Goal: Task Accomplishment & Management: Use online tool/utility

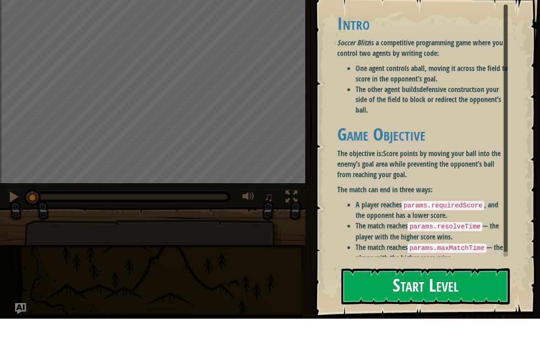
click at [478, 302] on button "Start Level" at bounding box center [425, 320] width 168 height 36
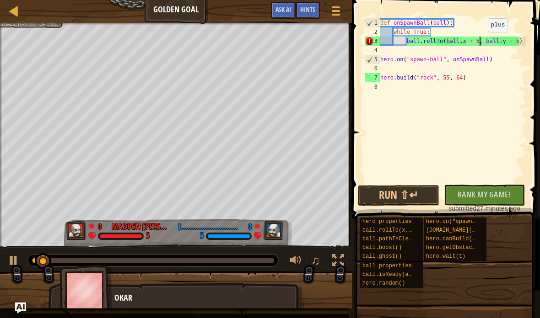
scroll to position [10, 12]
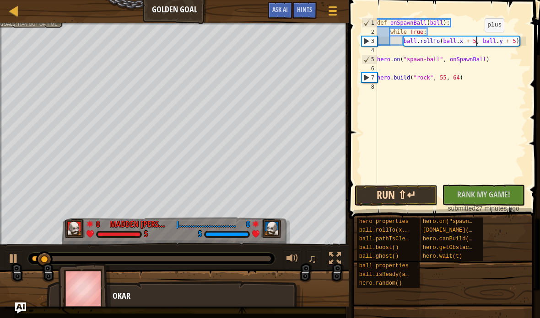
click at [415, 198] on button "Run ⇧↵" at bounding box center [395, 195] width 83 height 21
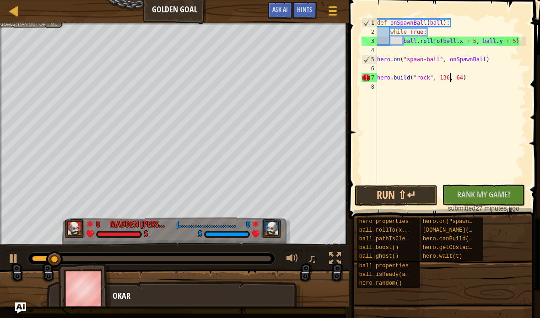
scroll to position [10, 19]
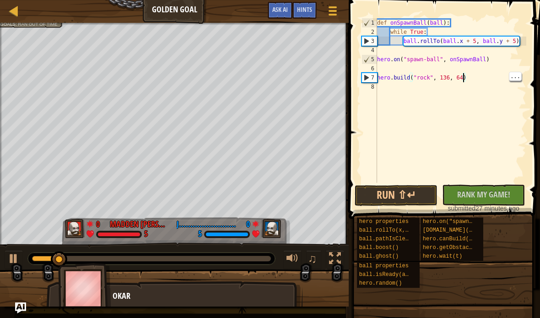
click at [462, 74] on div "def onSpawnBall ( ball ) : while True : ball . rollTo ( ball . x + 5 , ball . y…" at bounding box center [450, 109] width 151 height 183
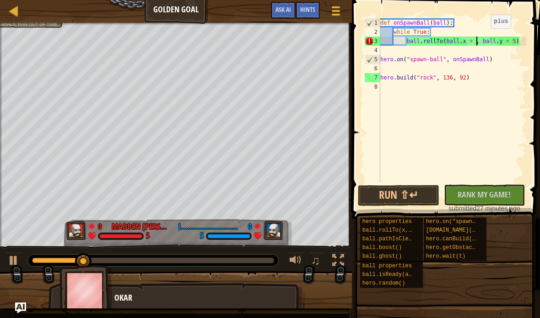
scroll to position [10, 12]
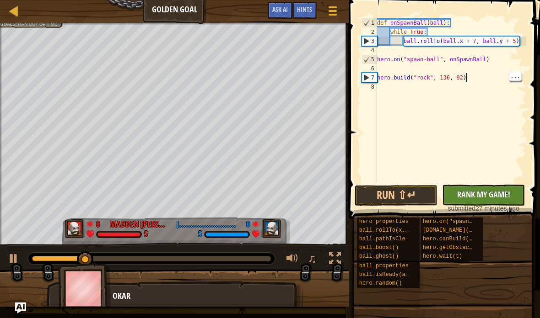
click at [488, 191] on span "Rank My Game!" at bounding box center [483, 194] width 53 height 11
click at [474, 192] on div "No New Code to Rank Rank My Game! Submitting... Submitted for Ranking Failed to…" at bounding box center [478, 199] width 83 height 28
click at [415, 196] on button "Run ⇧↵" at bounding box center [395, 195] width 83 height 21
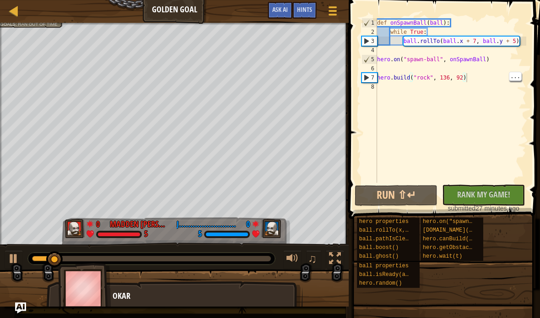
click at [474, 78] on div "def onSpawnBall ( ball ) : while True : ball . rollTo ( ball . x + 7 , ball . y…" at bounding box center [450, 109] width 151 height 183
click at [493, 62] on div "def onSpawnBall ( ball ) : while True : ball . rollTo ( ball . x + 7 , ball . y…" at bounding box center [450, 109] width 151 height 183
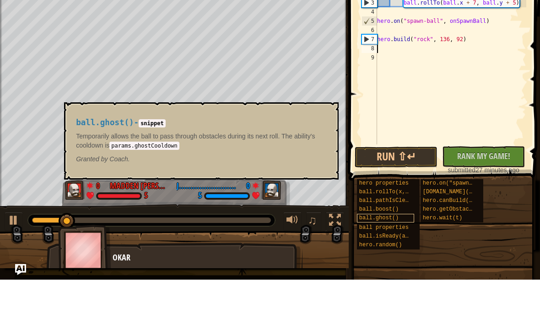
click at [403, 252] on div "ball.ghost()" at bounding box center [385, 256] width 57 height 9
click at [442, 236] on div "hero properties ball.rollTo(x, y) ball.pathIsClear(x, y) ball.boost() ball.ghos…" at bounding box center [444, 252] width 177 height 71
click at [466, 242] on div "hero properties ball.rollTo(x, y) ball.pathIsClear(x, y) ball.boost() ball.ghos…" at bounding box center [444, 252] width 177 height 71
click at [500, 217] on div "hero properties ball.rollTo(x, y) ball.pathIsClear(x, y) ball.boost() ball.ghos…" at bounding box center [444, 252] width 177 height 71
click at [495, 217] on div "hero properties ball.rollTo(x, y) ball.pathIsClear(x, y) ball.boost() ball.ghos…" at bounding box center [444, 252] width 177 height 71
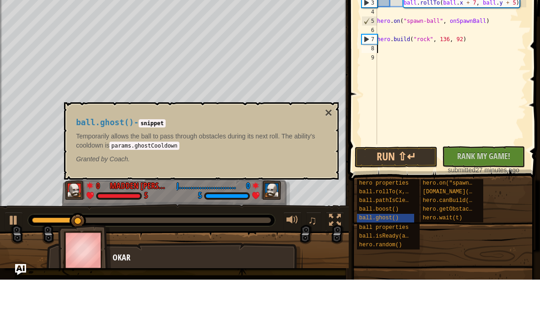
click at [440, 247] on div "hero properties ball.rollTo(x, y) ball.pathIsClear(x, y) ball.boost() ball.ghos…" at bounding box center [444, 252] width 177 height 71
click at [328, 145] on button "×" at bounding box center [328, 151] width 7 height 13
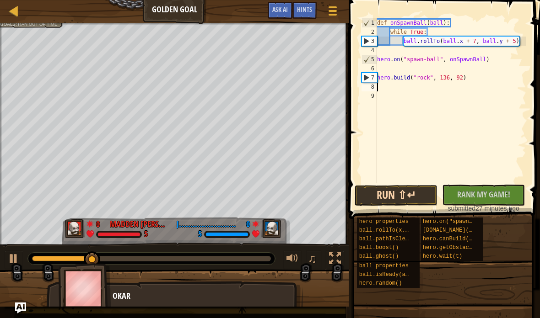
click at [414, 193] on button "Run ⇧↵" at bounding box center [395, 195] width 83 height 21
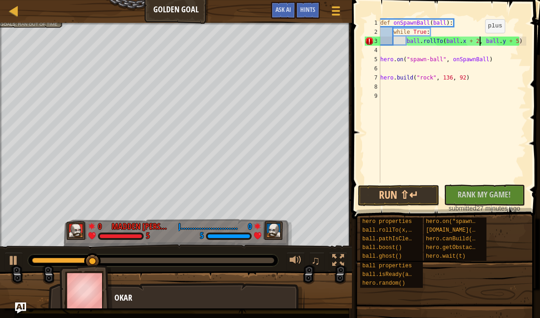
scroll to position [10, 16]
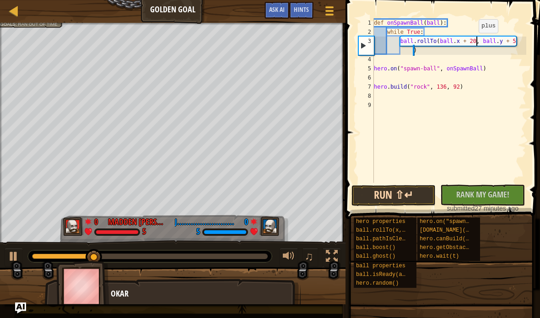
click at [420, 192] on button "Run ⇧↵" at bounding box center [393, 195] width 85 height 21
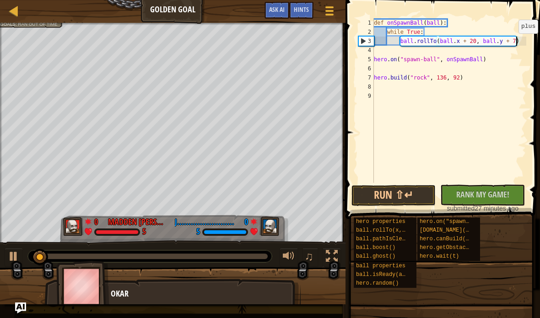
scroll to position [10, 12]
click at [400, 193] on button "Run ⇧↵" at bounding box center [393, 195] width 85 height 21
click at [364, 38] on div "3" at bounding box center [366, 41] width 15 height 9
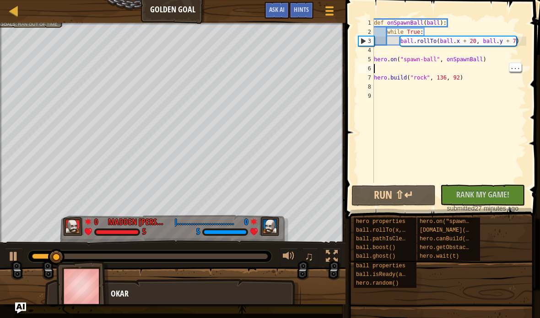
click at [496, 69] on div "def onSpawnBall ( ball ) : while True : ball . rollTo ( ball . x + 20 , ball . …" at bounding box center [449, 109] width 154 height 183
click at [470, 97] on div "def onSpawnBall ( ball ) : while True : ball . rollTo ( ball . x + 20 , ball . …" at bounding box center [449, 109] width 154 height 183
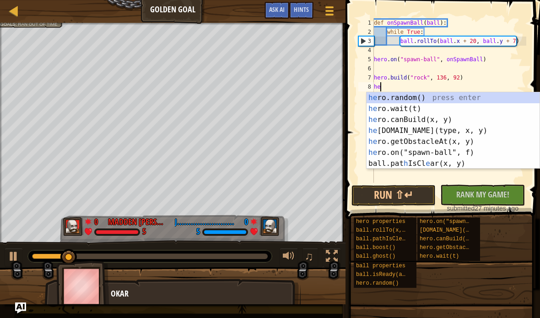
scroll to position [10, 19]
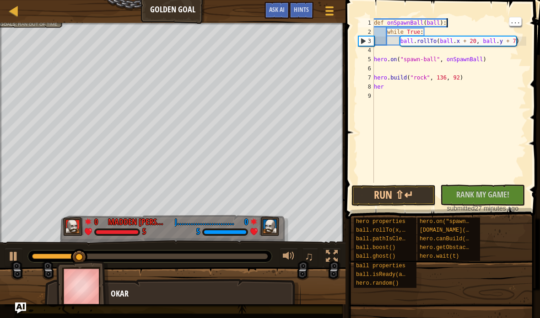
click at [516, 27] on div "def onSpawnBall ( ball ) : while True : ball . rollTo ( ball . x + 20 , ball . …" at bounding box center [449, 109] width 154 height 183
click at [492, 63] on div "def onSpawnBall ( ball ) : while True : ball . rollTo ( ball . x + 20 , ball . …" at bounding box center [449, 109] width 154 height 183
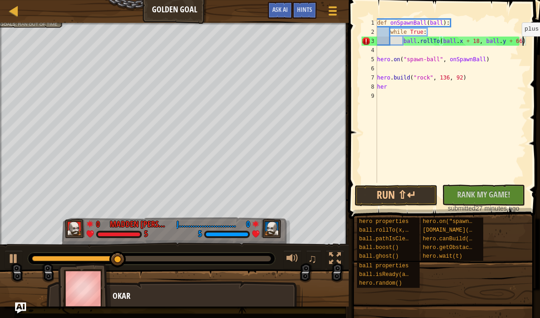
scroll to position [10, 16]
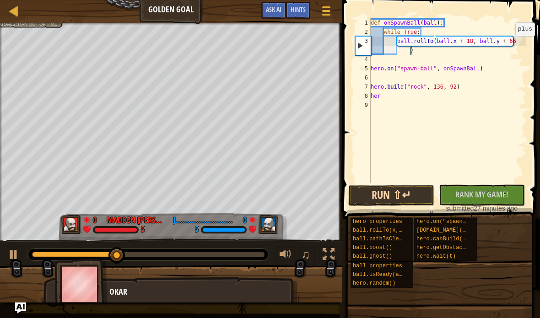
click at [412, 197] on button "Run ⇧↵" at bounding box center [391, 195] width 86 height 21
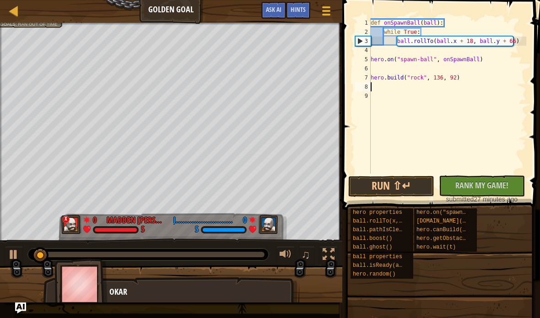
click at [510, 239] on div "hero properties ball.rollTo(x, y) ball.pathIsClear(x, y) ball.boost() ball.ghos…" at bounding box center [441, 243] width 183 height 71
click at [401, 187] on button "Run ⇧↵" at bounding box center [391, 186] width 86 height 21
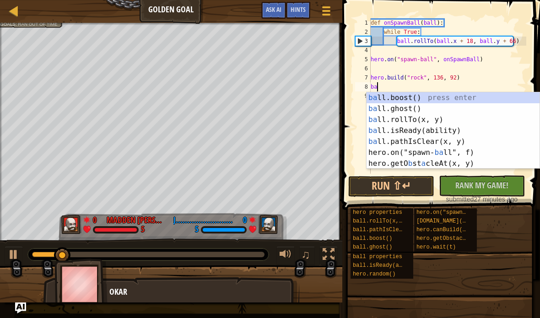
scroll to position [10, 19]
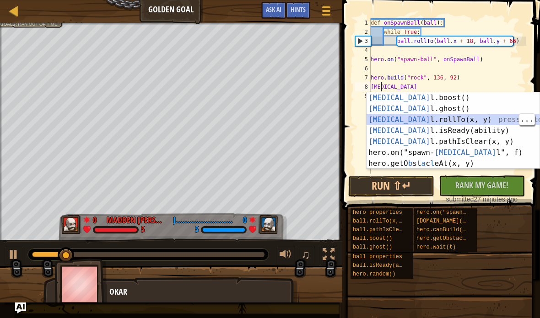
click at [448, 121] on div "[MEDICAL_DATA] l.boost() press enter [MEDICAL_DATA] l.ghost() press enter [MEDI…" at bounding box center [452, 141] width 173 height 99
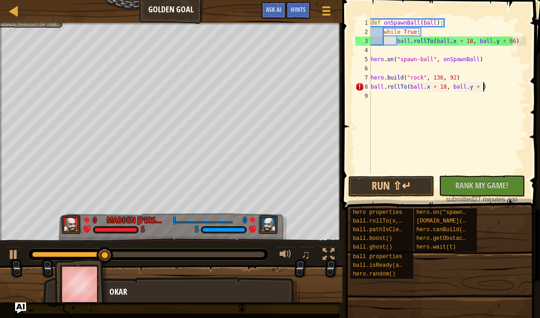
scroll to position [10, 16]
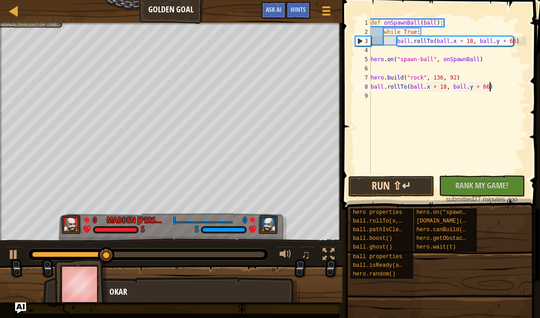
click at [408, 187] on button "Run ⇧↵" at bounding box center [391, 186] width 86 height 21
type textarea "abcde fg"
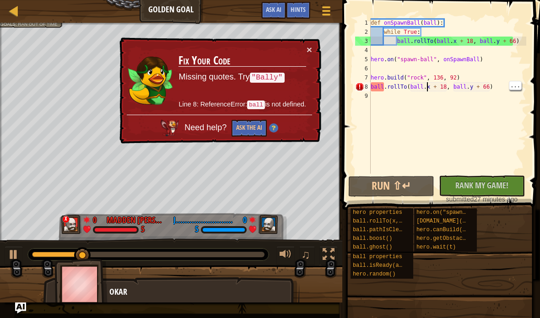
click at [466, 89] on div "def onSpawnBall ( ball ) : while True : ball . rollTo ( ball . x + 18 , ball . …" at bounding box center [447, 105] width 157 height 174
click at [249, 129] on button "Ask the AI" at bounding box center [248, 128] width 35 height 17
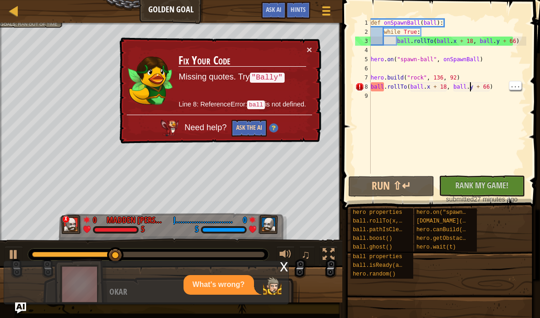
click at [255, 128] on button "Ask the AI" at bounding box center [248, 128] width 35 height 17
click at [258, 127] on button "Ask the AI" at bounding box center [248, 128] width 35 height 17
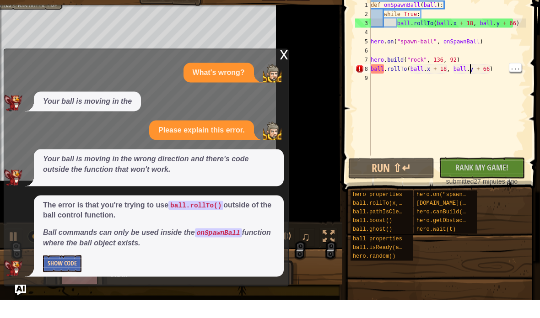
click at [62, 274] on button "Show Code" at bounding box center [62, 282] width 38 height 17
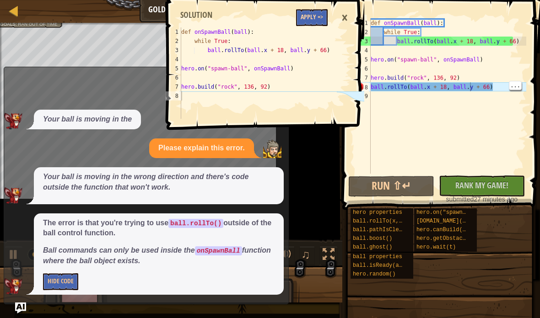
click at [322, 21] on button "Apply =>" at bounding box center [312, 17] width 32 height 17
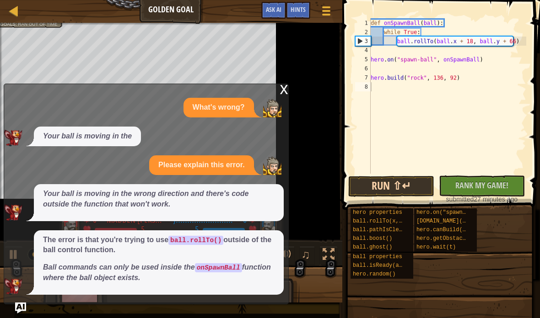
click at [423, 188] on button "Run ⇧↵" at bounding box center [391, 186] width 86 height 21
click at [281, 90] on div "x" at bounding box center [284, 88] width 8 height 9
